Goal: Transaction & Acquisition: Purchase product/service

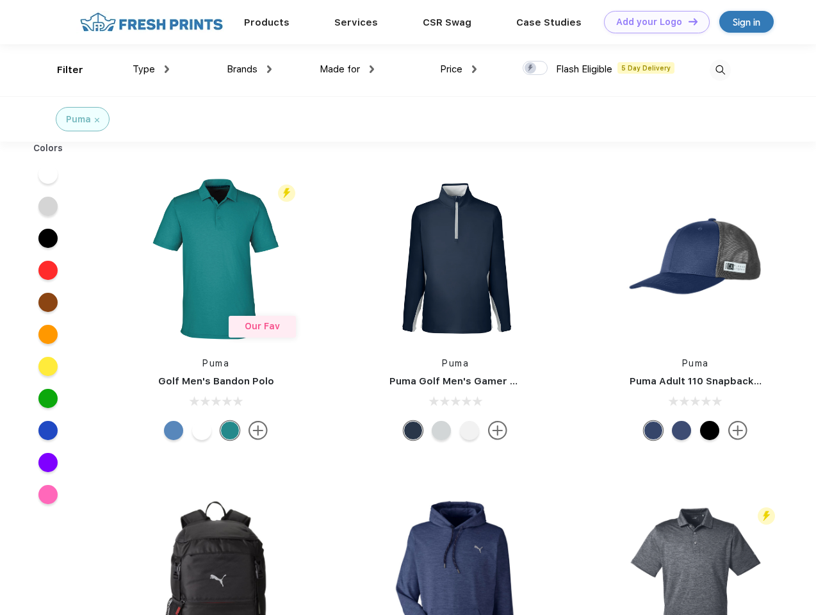
click at [652, 22] on link "Add your Logo Design Tool" at bounding box center [657, 22] width 106 height 22
click at [0, 0] on div "Design Tool" at bounding box center [0, 0] width 0 height 0
click at [688, 21] on link "Add your Logo Design Tool" at bounding box center [657, 22] width 106 height 22
click at [62, 70] on div "Filter" at bounding box center [70, 70] width 26 height 15
click at [151, 69] on span "Type" at bounding box center [144, 69] width 22 height 12
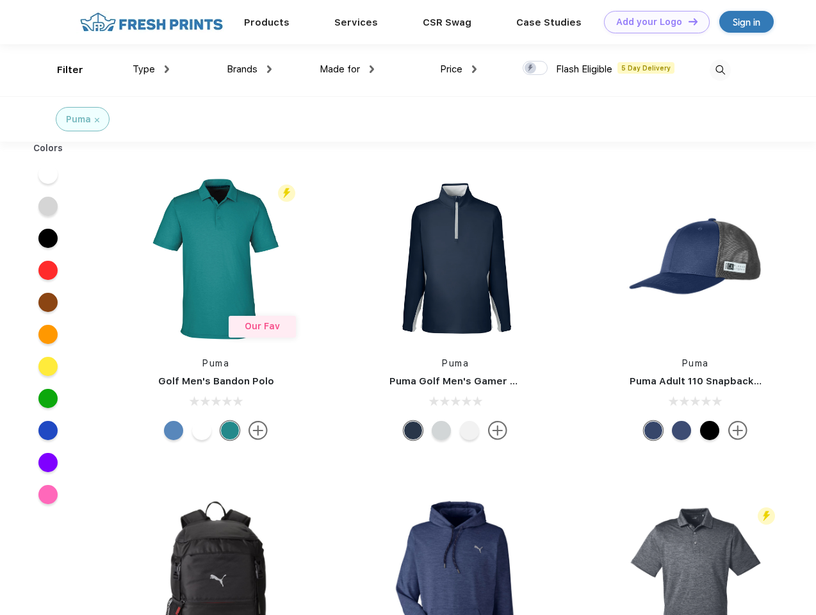
click at [249, 69] on span "Brands" at bounding box center [242, 69] width 31 height 12
click at [347, 69] on span "Made for" at bounding box center [340, 69] width 40 height 12
click at [459, 69] on span "Price" at bounding box center [451, 69] width 22 height 12
click at [536, 69] on div at bounding box center [535, 68] width 25 height 14
click at [531, 69] on input "checkbox" at bounding box center [527, 64] width 8 height 8
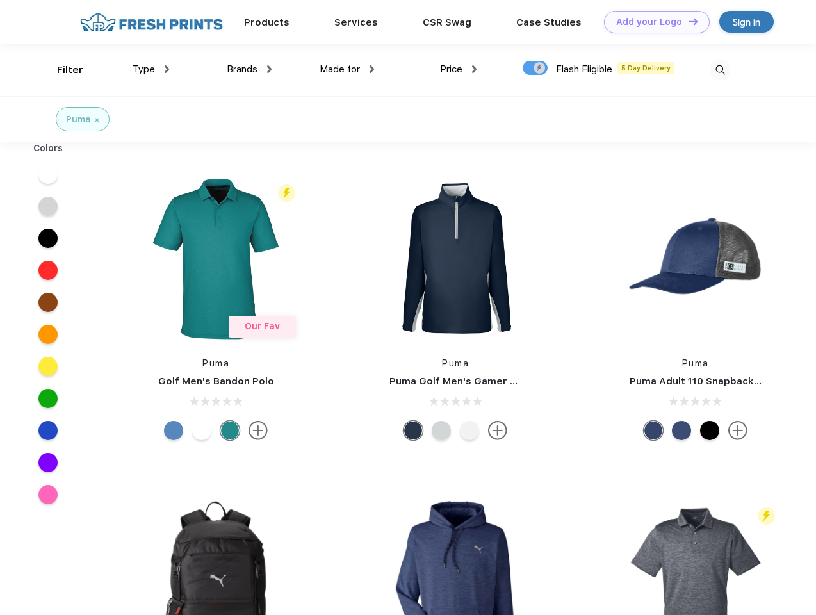
click at [720, 70] on img at bounding box center [720, 70] width 21 height 21
